Goal: Task Accomplishment & Management: Manage account settings

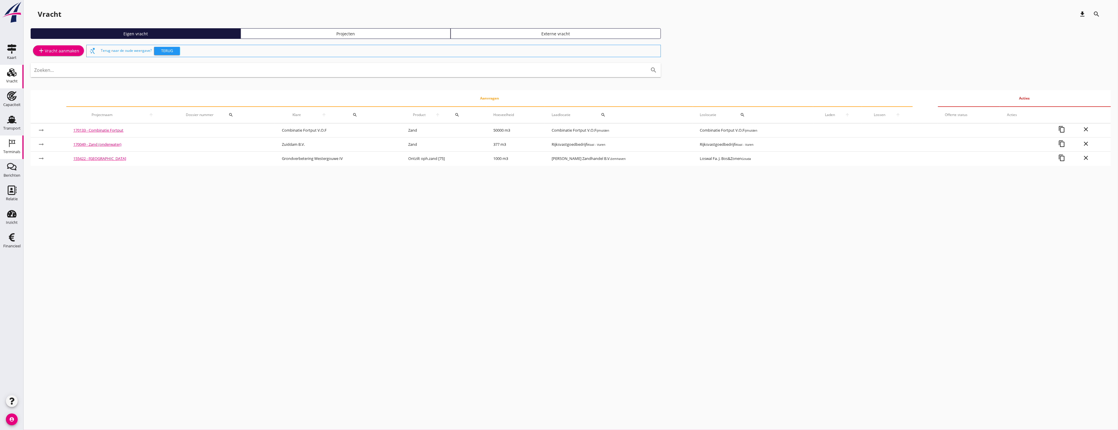
click at [10, 139] on icon "Terminals" at bounding box center [11, 142] width 9 height 9
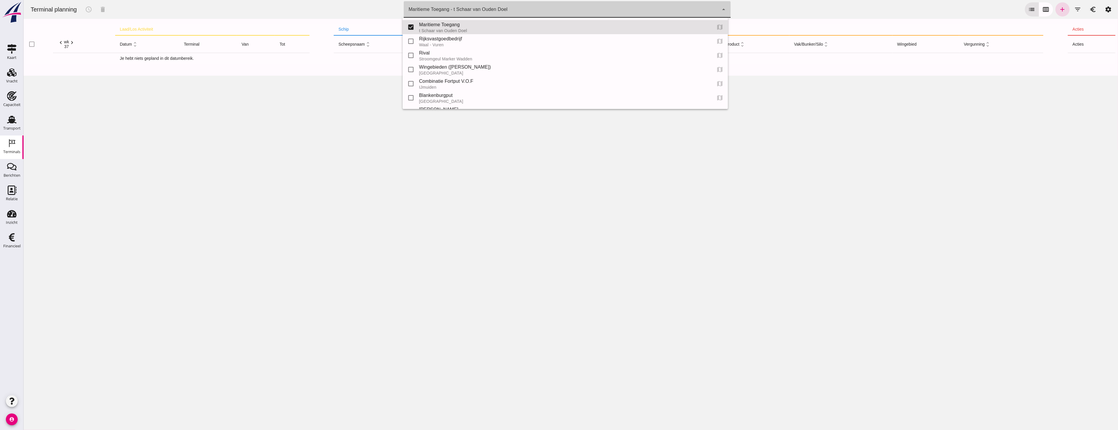
click at [662, 11] on div "Maritieme Toegang - t Schaar van Ouden Doel 453b08e2-5afb-49e8-a076-b9bc6000f457" at bounding box center [561, 9] width 315 height 16
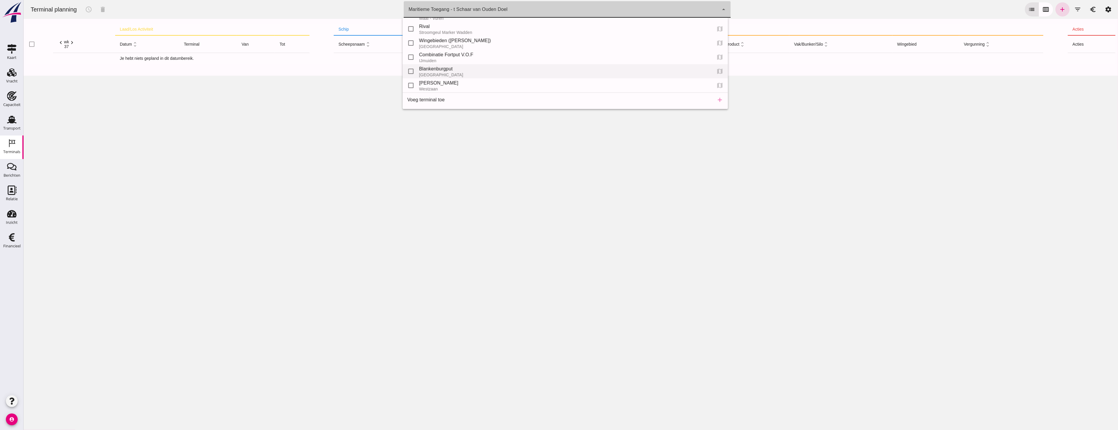
click at [436, 69] on div "Blankenburgput" at bounding box center [563, 68] width 288 height 7
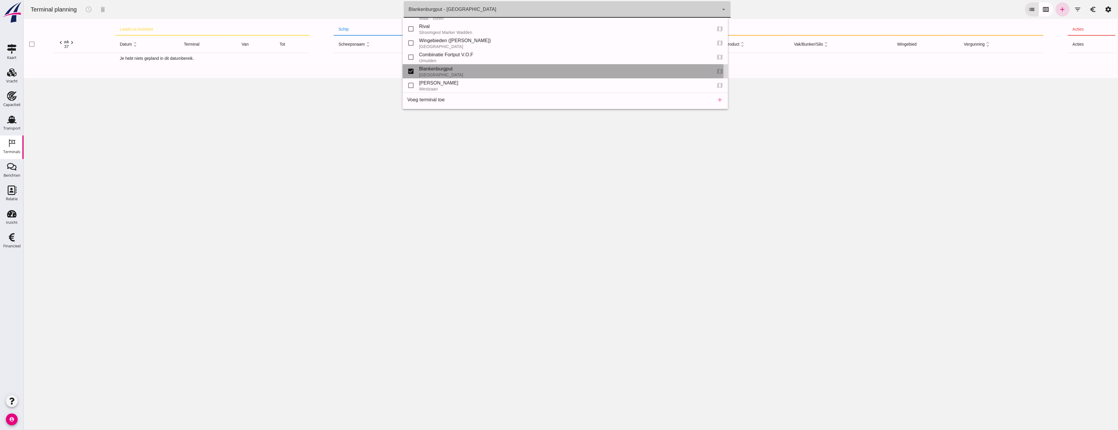
type input "e6c78bfd-e3f1-4bb9-b01e-b37ce3668b52"
checkbox input "false"
checkbox input "true"
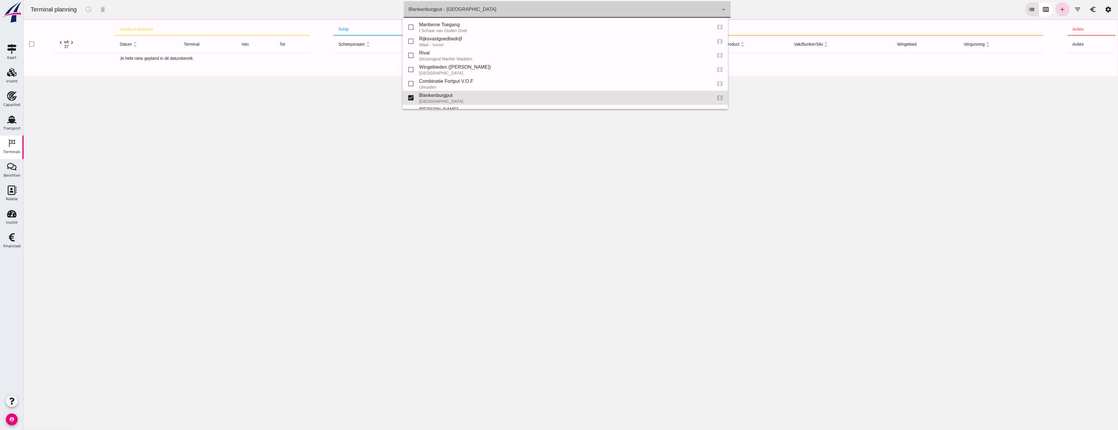
click at [451, 13] on div "Blankenburgput - [GEOGRAPHIC_DATA]" at bounding box center [452, 9] width 88 height 7
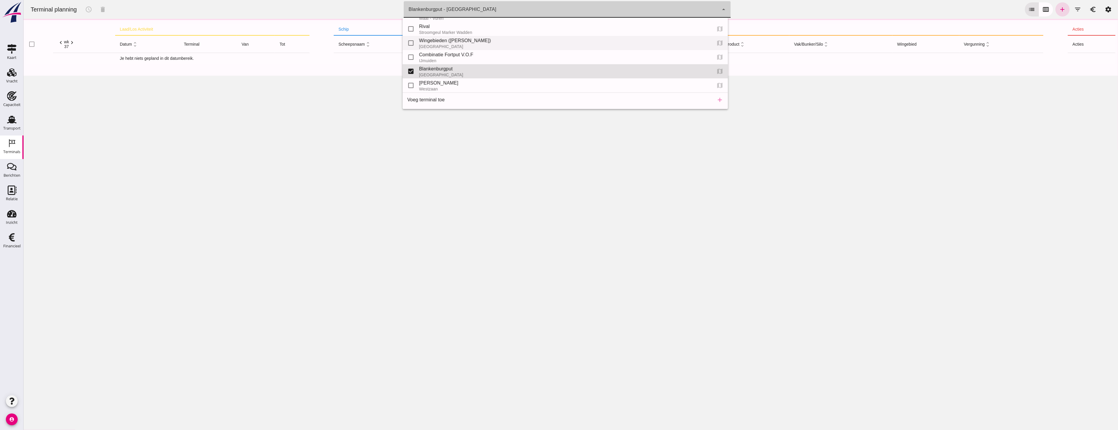
scroll to position [0, 0]
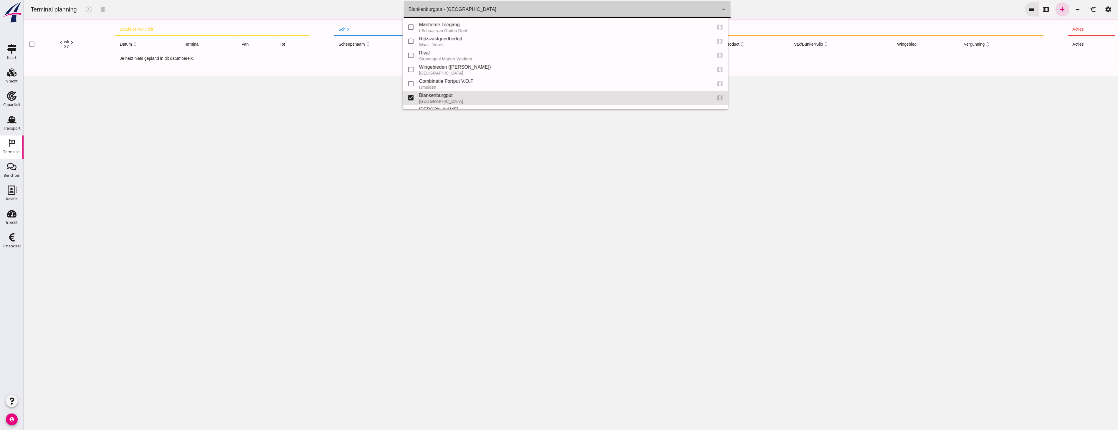
click at [829, 12] on div "Terminal planning schedule delete terminal [GEOGRAPHIC_DATA] - [GEOGRAPHIC_DATA…" at bounding box center [571, 9] width 1090 height 19
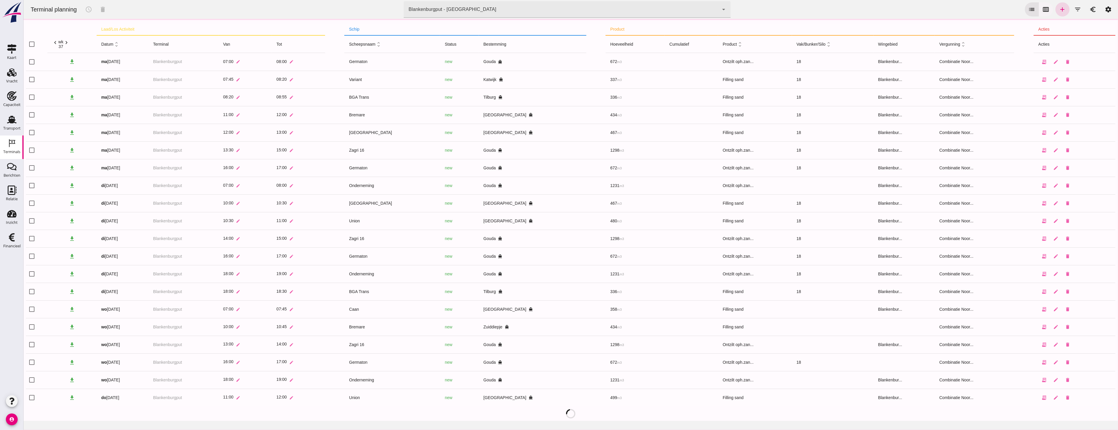
click at [1043, 6] on icon "calendar_view_week" at bounding box center [1046, 9] width 7 height 7
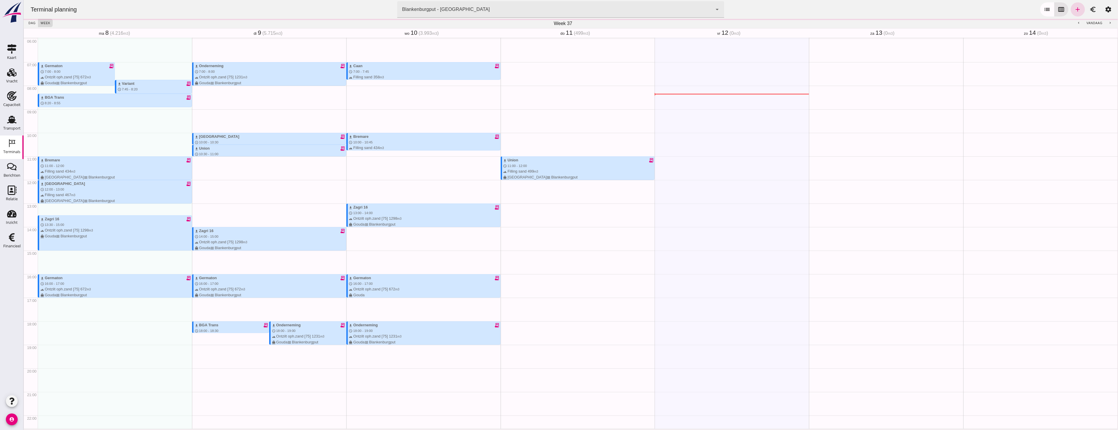
scroll to position [174, 0]
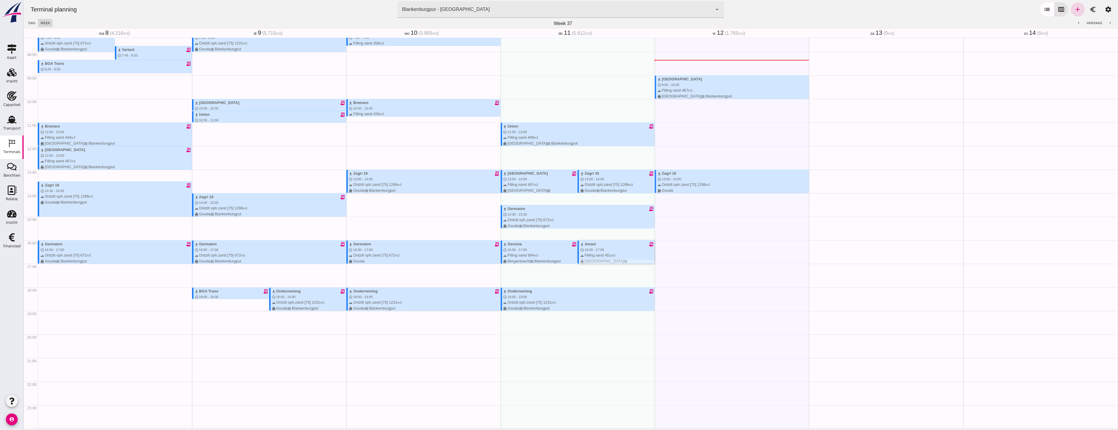
click at [619, 248] on div "download [PERSON_NAME] receipt_long schedule 16:00 - 17:00 terrain Filling sand…" at bounding box center [617, 255] width 74 height 28
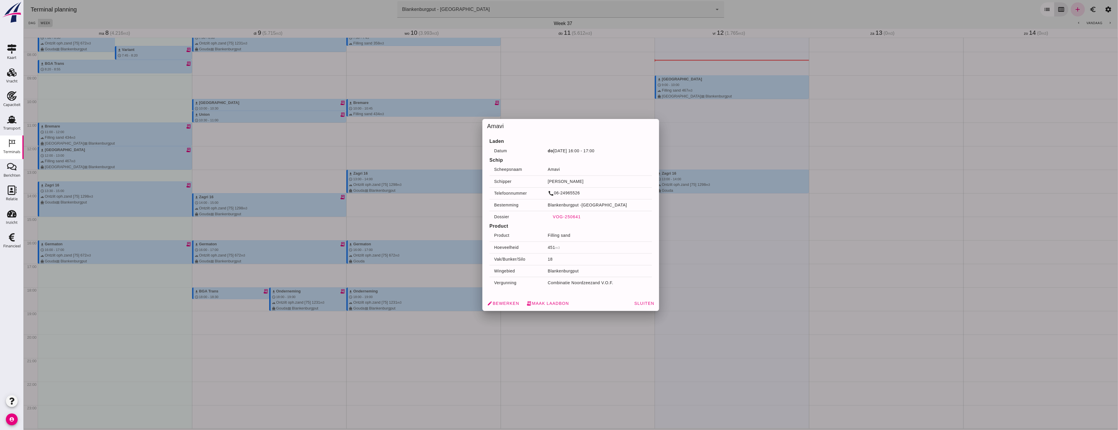
click at [567, 219] on span "VOG-250641" at bounding box center [566, 216] width 28 height 5
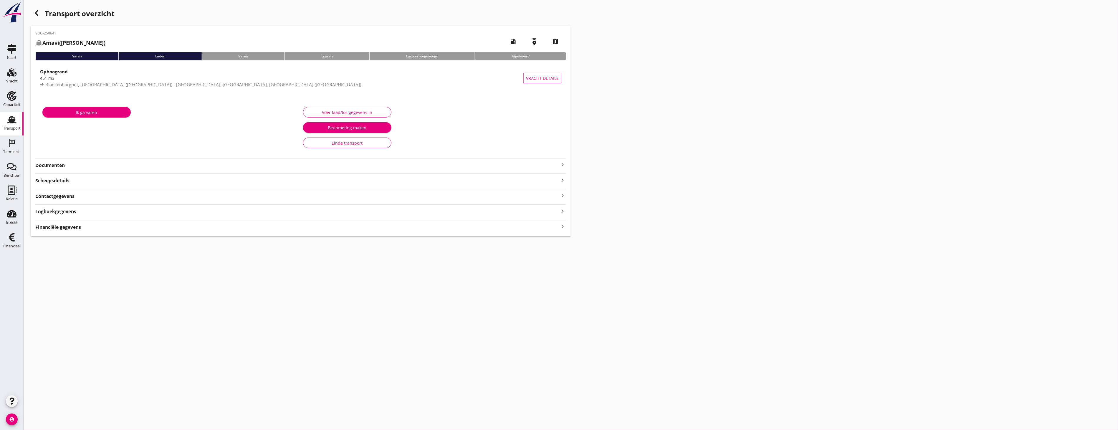
click at [49, 152] on div "VOG-250641 Amavi ([PERSON_NAME]) local_gas_station emergency_share map Varen La…" at bounding box center [301, 131] width 540 height 211
click at [51, 151] on div "Ik ga varen" at bounding box center [170, 127] width 261 height 49
click at [60, 164] on strong "Documenten" at bounding box center [297, 165] width 524 height 7
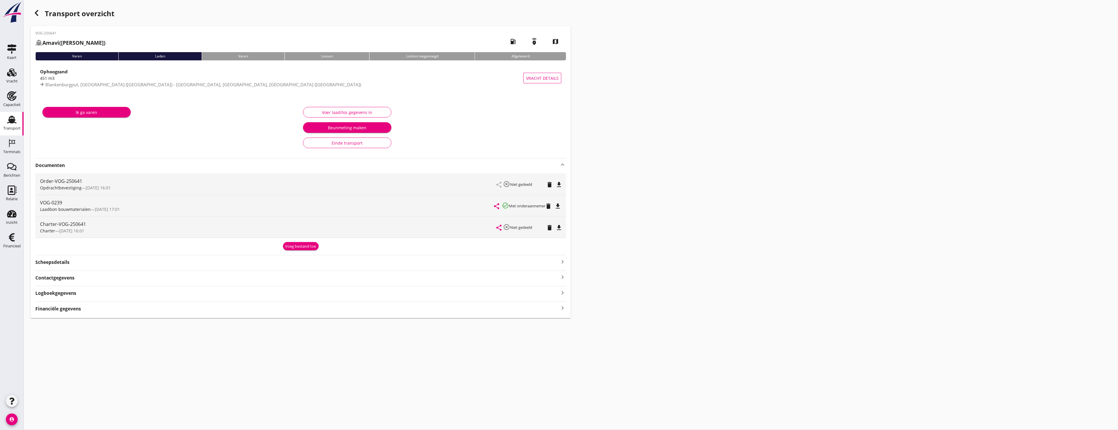
click at [37, 14] on icon "button" at bounding box center [36, 12] width 7 height 7
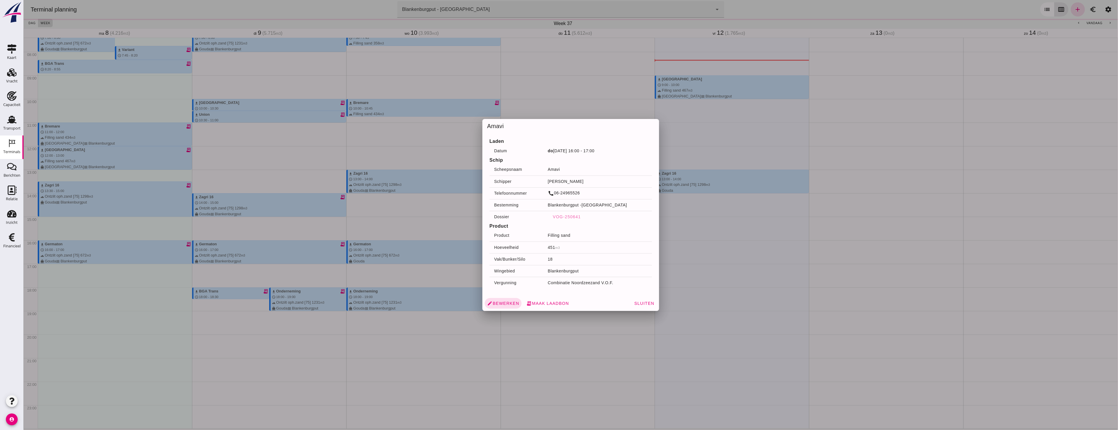
click at [62, 6] on div at bounding box center [570, 215] width 1095 height 430
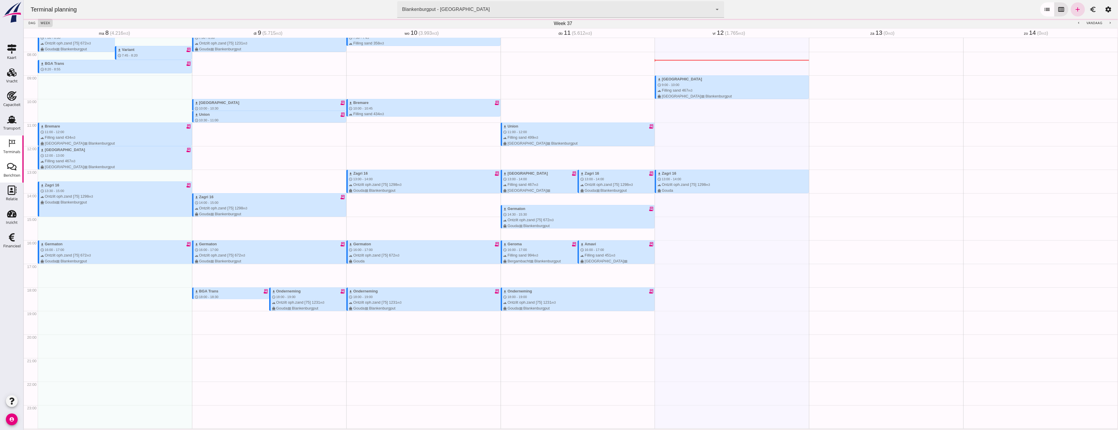
click at [16, 174] on div "Berichten" at bounding box center [12, 176] width 17 height 4
click at [15, 122] on use at bounding box center [11, 120] width 9 height 8
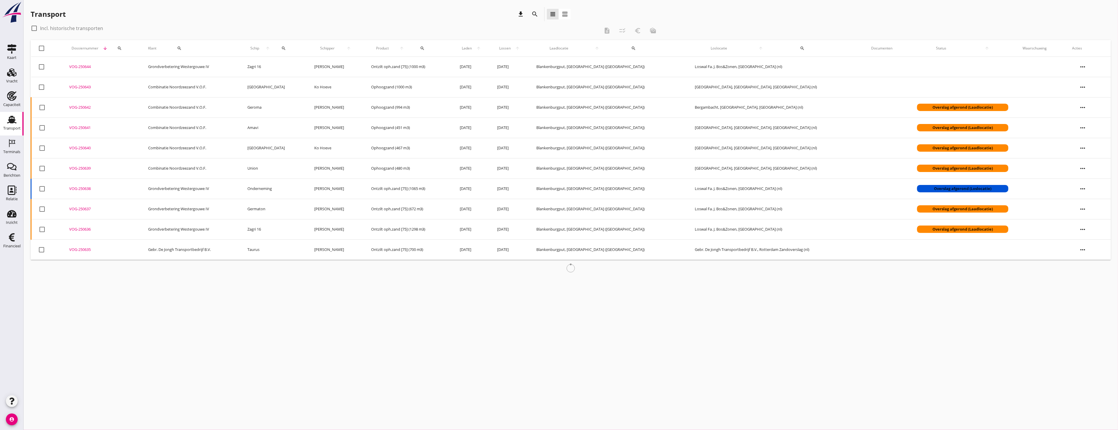
click at [286, 49] on icon "search" at bounding box center [283, 48] width 5 height 5
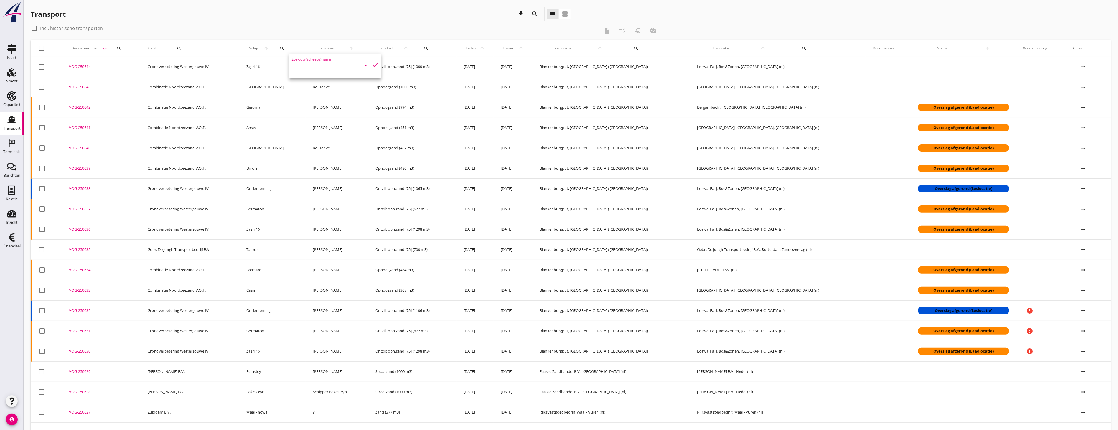
click at [307, 65] on input "Zoek op (scheeps)naam" at bounding box center [322, 65] width 61 height 9
click at [331, 82] on div "ENI: 1122334 (L:38 x B:)" at bounding box center [337, 83] width 49 height 6
click at [375, 62] on icon "check" at bounding box center [375, 64] width 7 height 7
type input "Noveno"
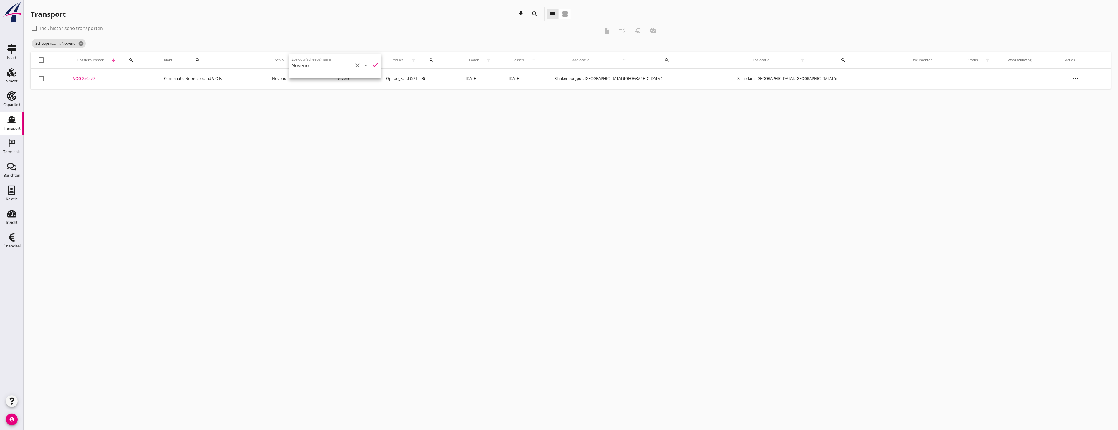
click at [253, 167] on div "cancel You are impersonating another user. Transport download search view_headl…" at bounding box center [571, 215] width 1095 height 430
click at [97, 80] on div "VOG-250579" at bounding box center [111, 79] width 77 height 6
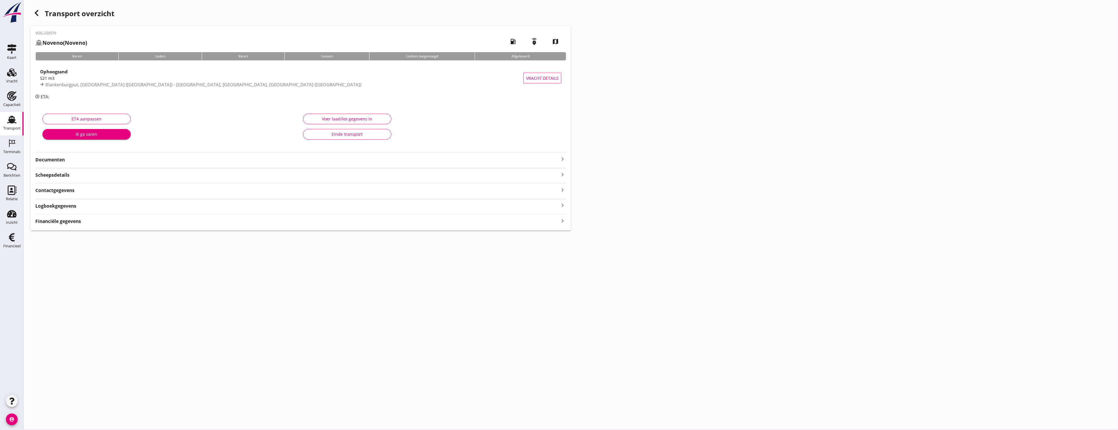
click at [90, 164] on div "VOG-250579 Noveno (Noveno) local_gas_station emergency_share map Varen Laden Va…" at bounding box center [301, 128] width 540 height 205
click at [78, 163] on strong "Documenten" at bounding box center [297, 159] width 524 height 7
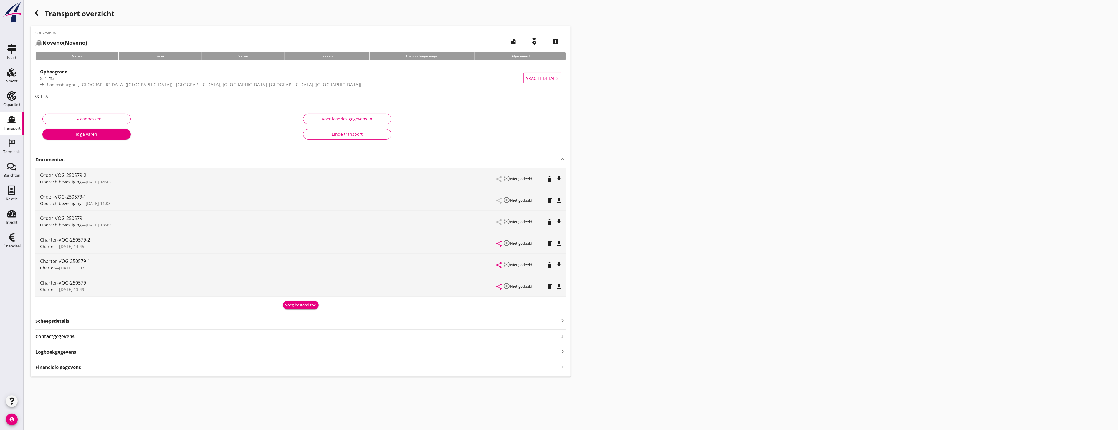
click at [299, 308] on div "Voeg bestand toe" at bounding box center [300, 305] width 31 height 6
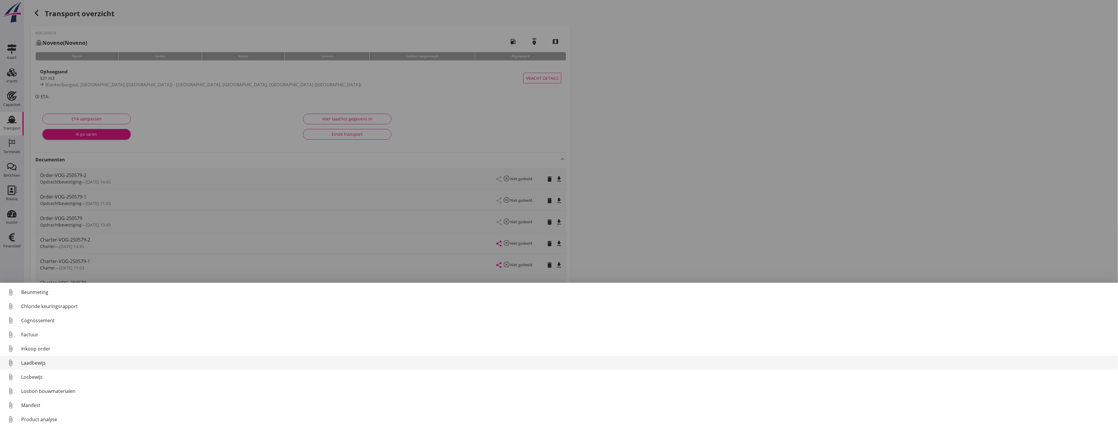
click at [42, 362] on div "Laadbewijs" at bounding box center [567, 362] width 1092 height 7
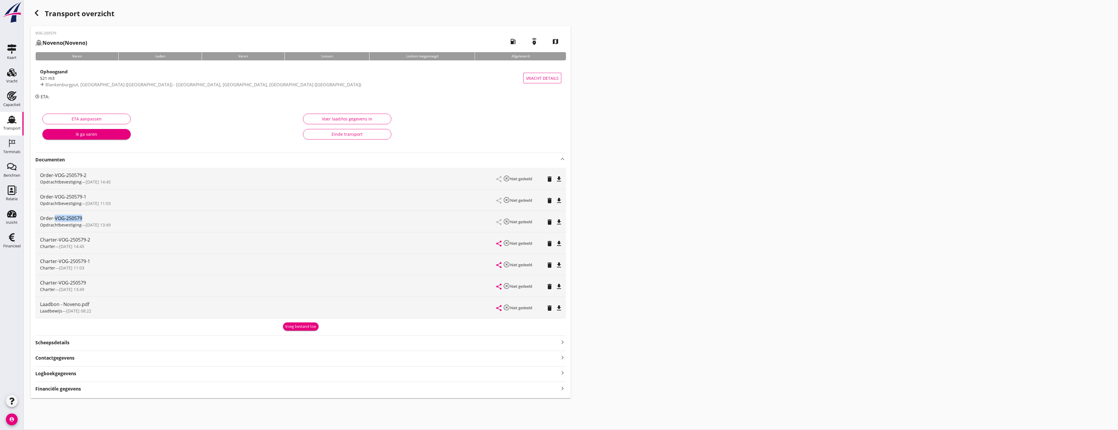
drag, startPoint x: 84, startPoint y: 218, endPoint x: 56, endPoint y: 219, distance: 27.7
click at [56, 219] on div "Order-VOG-250579" at bounding box center [268, 218] width 457 height 7
copy div "VOG-250579"
click at [663, 93] on div "Transport overzicht VOG-250579 Noveno (Noveno) local_gas_station emergency_shar…" at bounding box center [571, 202] width 1095 height 405
